Goal: Answer question/provide support: Share knowledge or assist other users

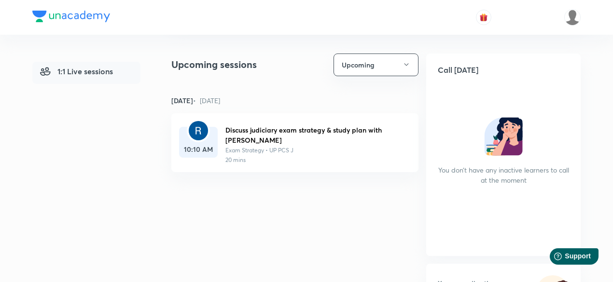
scroll to position [145, 0]
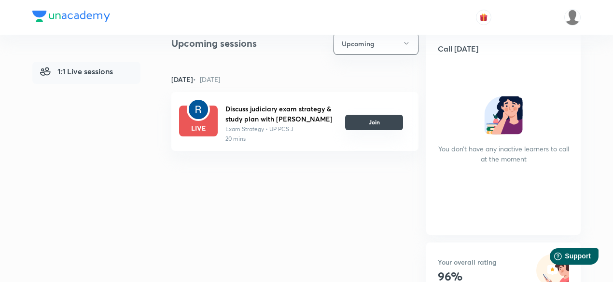
click at [393, 122] on button "Join" at bounding box center [374, 122] width 58 height 15
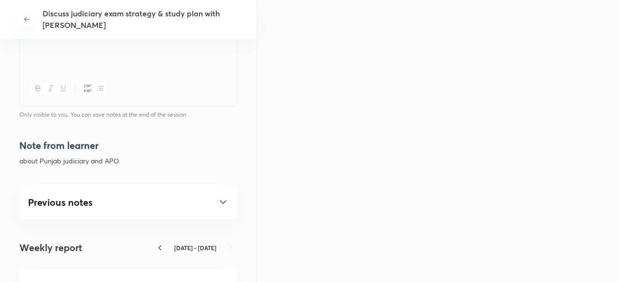
scroll to position [484, 0]
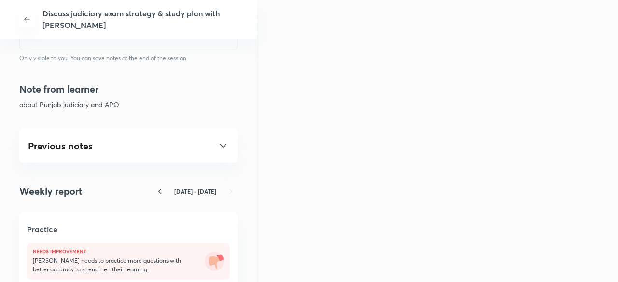
click at [47, 145] on div "Previous notes" at bounding box center [128, 146] width 201 height 12
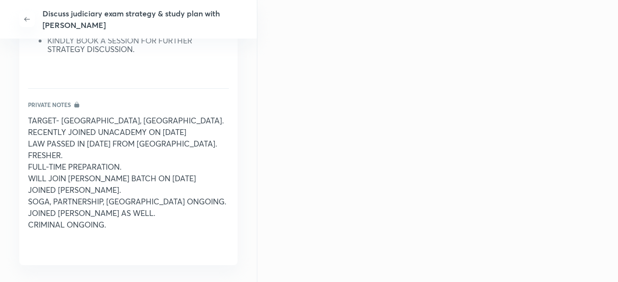
scroll to position [705, 0]
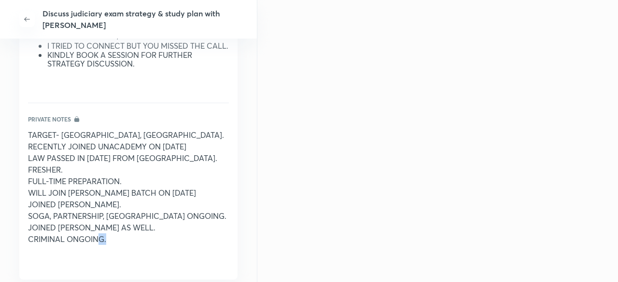
drag, startPoint x: 109, startPoint y: 251, endPoint x: 98, endPoint y: 247, distance: 11.5
click at [98, 245] on p "CRIMINAL ONGOING." at bounding box center [128, 240] width 201 height 12
click at [110, 245] on p "CRIMINAL ONGOING." at bounding box center [128, 240] width 201 height 12
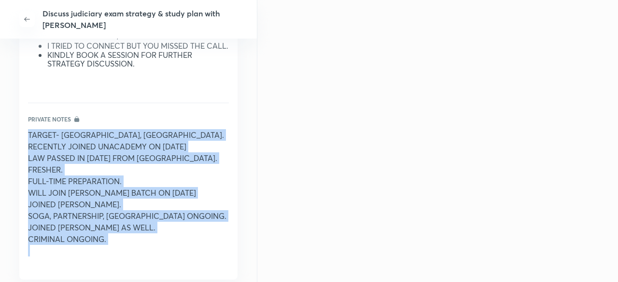
drag, startPoint x: 110, startPoint y: 249, endPoint x: 29, endPoint y: 149, distance: 128.0
click at [29, 149] on div "TARGET- [GEOGRAPHIC_DATA], [GEOGRAPHIC_DATA]. RECENTLY JOINED UNACADEMY ON [DAT…" at bounding box center [128, 198] width 201 height 139
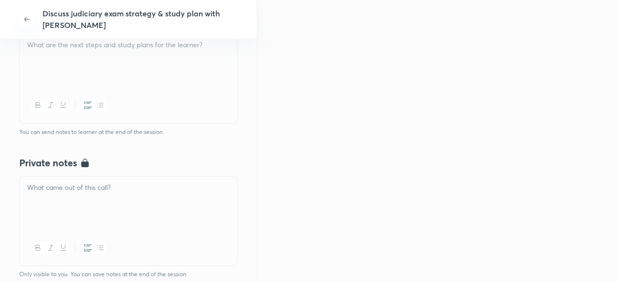
scroll to position [270, 0]
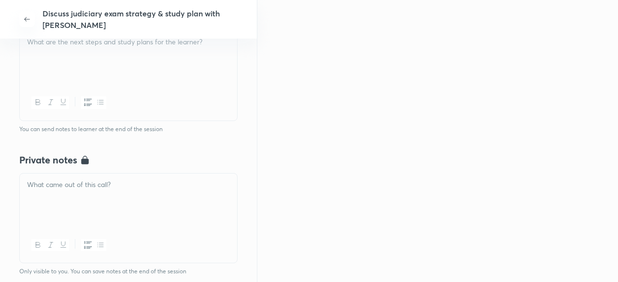
click at [85, 202] on div at bounding box center [128, 201] width 217 height 54
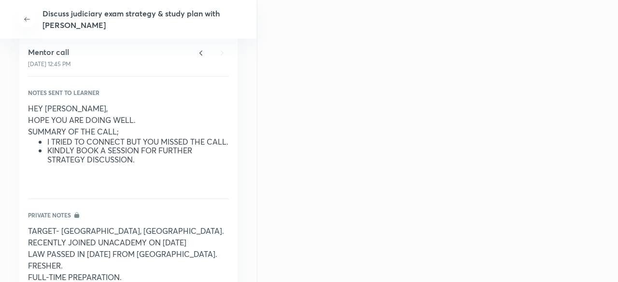
scroll to position [705, 0]
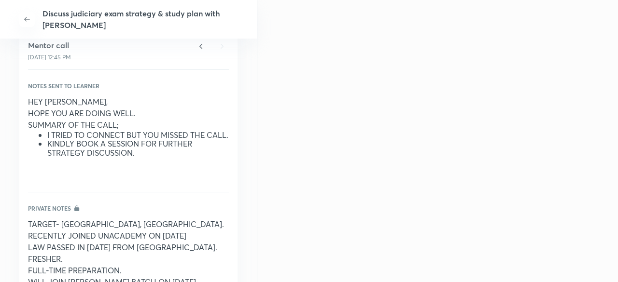
click at [132, 111] on span "HOPE YOU ARE DOING WELL." at bounding box center [82, 113] width 108 height 10
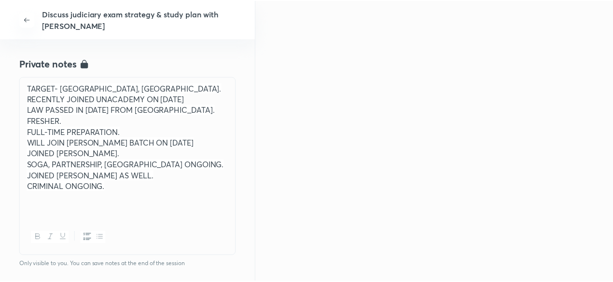
scroll to position [222, 0]
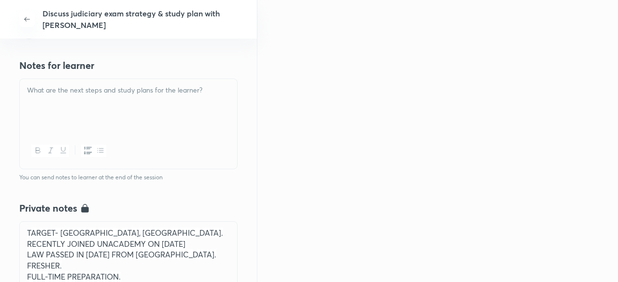
click at [86, 106] on div at bounding box center [128, 106] width 217 height 54
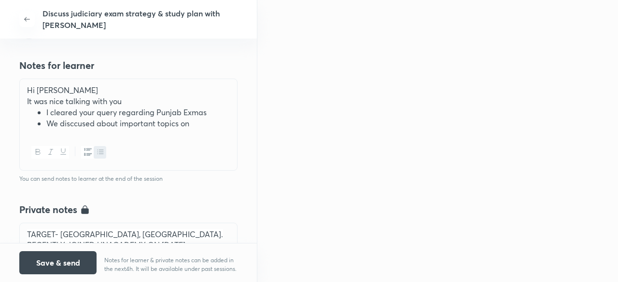
drag, startPoint x: 193, startPoint y: 122, endPoint x: 184, endPoint y: 111, distance: 13.3
click at [184, 111] on li "I cleared your query regarding Punjab Exmas" at bounding box center [137, 112] width 183 height 11
click at [194, 125] on li "We discussed about important topics on" at bounding box center [137, 123] width 183 height 11
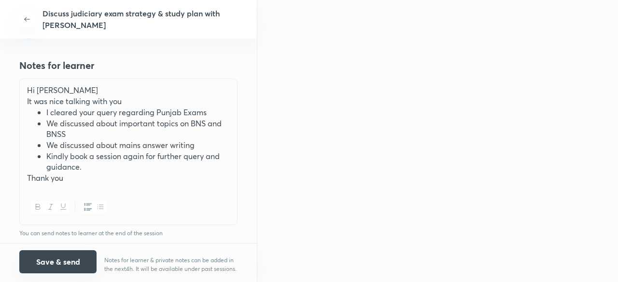
click at [78, 259] on button "Save & send" at bounding box center [57, 262] width 77 height 23
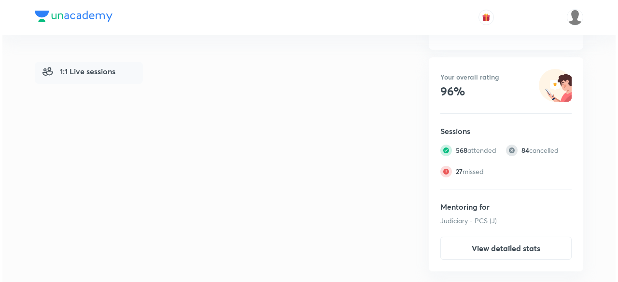
scroll to position [337, 0]
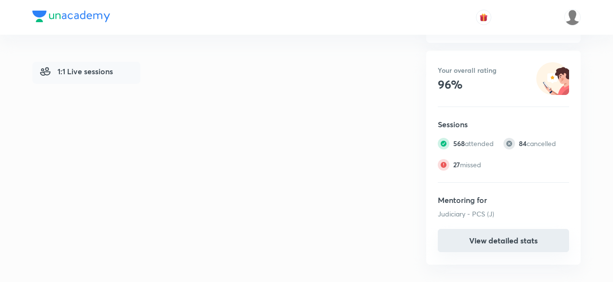
click at [501, 235] on button "View detailed stats" at bounding box center [503, 240] width 131 height 23
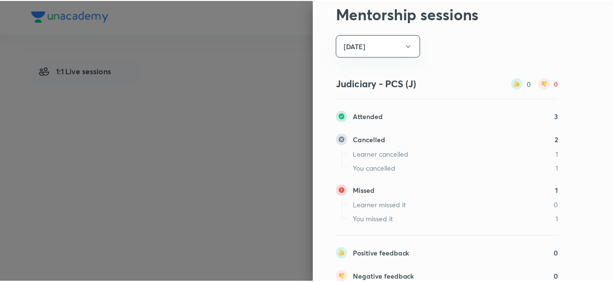
scroll to position [0, 0]
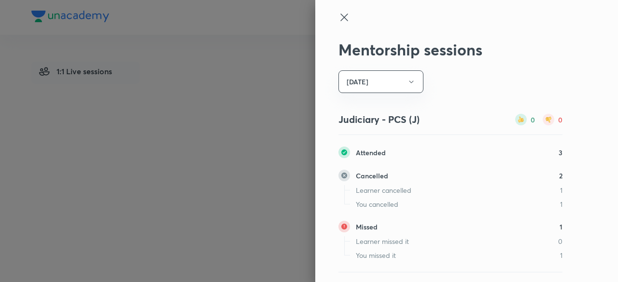
click at [340, 20] on icon at bounding box center [344, 18] width 12 height 12
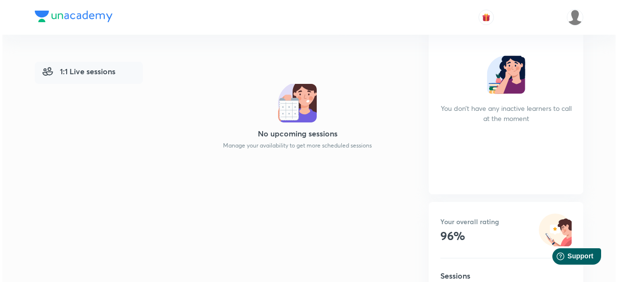
scroll to position [337, 0]
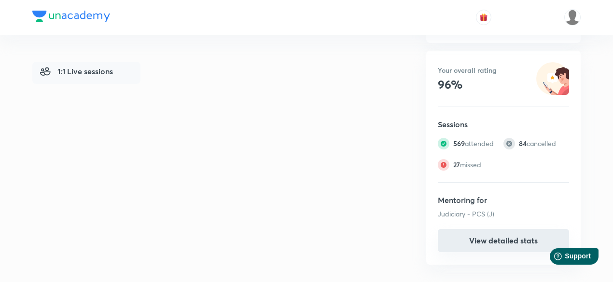
click at [511, 244] on button "View detailed stats" at bounding box center [503, 240] width 131 height 23
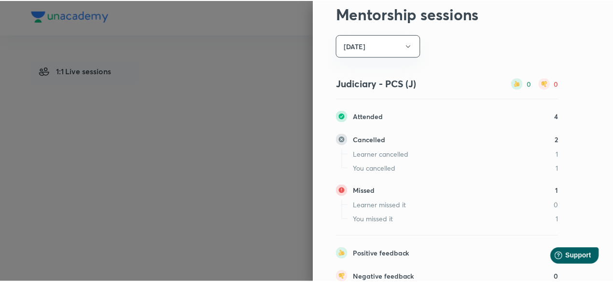
scroll to position [0, 0]
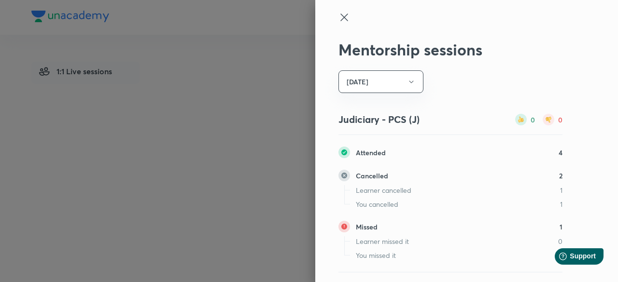
click at [339, 17] on icon at bounding box center [344, 18] width 12 height 12
